Goal: Complete application form

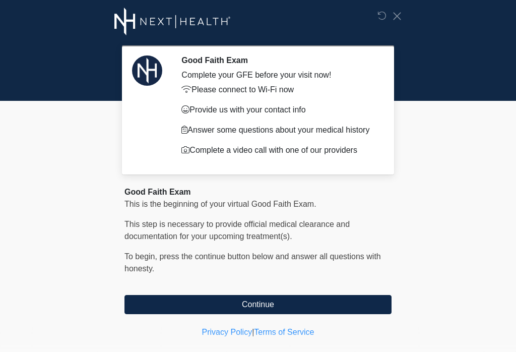
click at [339, 302] on button "Continue" at bounding box center [257, 304] width 267 height 19
click at [264, 308] on button "Continue" at bounding box center [257, 304] width 267 height 19
click at [261, 312] on button "Continue" at bounding box center [257, 304] width 267 height 19
click at [247, 310] on button "Continue" at bounding box center [257, 304] width 267 height 19
click at [260, 310] on button "Continue" at bounding box center [257, 304] width 267 height 19
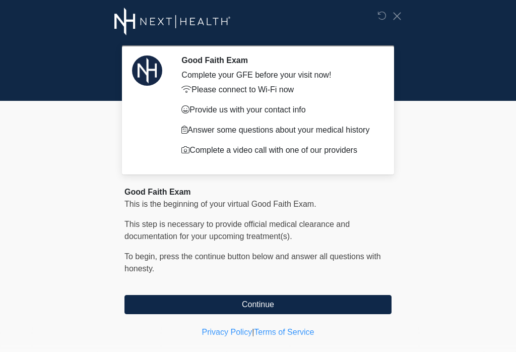
click at [261, 310] on button "Continue" at bounding box center [257, 304] width 267 height 19
click at [260, 308] on button "Continue" at bounding box center [257, 304] width 267 height 19
click at [265, 296] on button "Continue" at bounding box center [257, 304] width 267 height 19
click at [267, 308] on button "Continue" at bounding box center [257, 304] width 267 height 19
click at [248, 307] on button "Continue" at bounding box center [257, 304] width 267 height 19
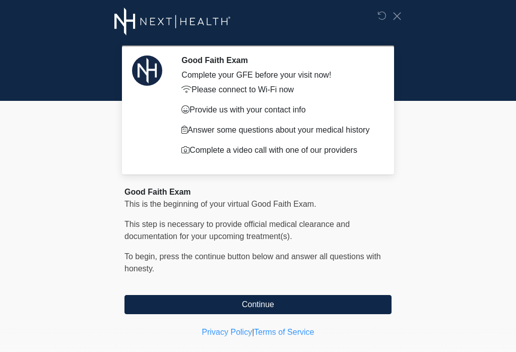
click at [253, 311] on button "Continue" at bounding box center [257, 304] width 267 height 19
click at [246, 306] on button "Continue" at bounding box center [257, 304] width 267 height 19
click at [254, 310] on button "Continue" at bounding box center [257, 304] width 267 height 19
click at [353, 303] on button "Continue" at bounding box center [257, 304] width 267 height 19
click at [351, 303] on button "Continue" at bounding box center [257, 304] width 267 height 19
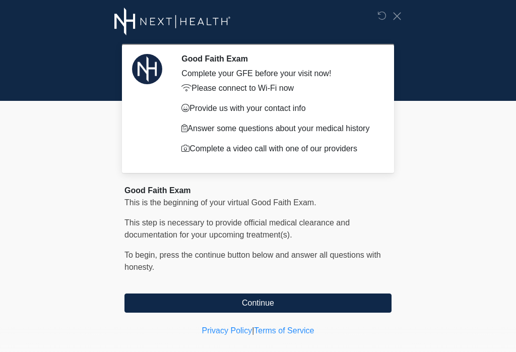
click at [369, 303] on button "Continue" at bounding box center [257, 302] width 267 height 19
